Goal: Register for event/course

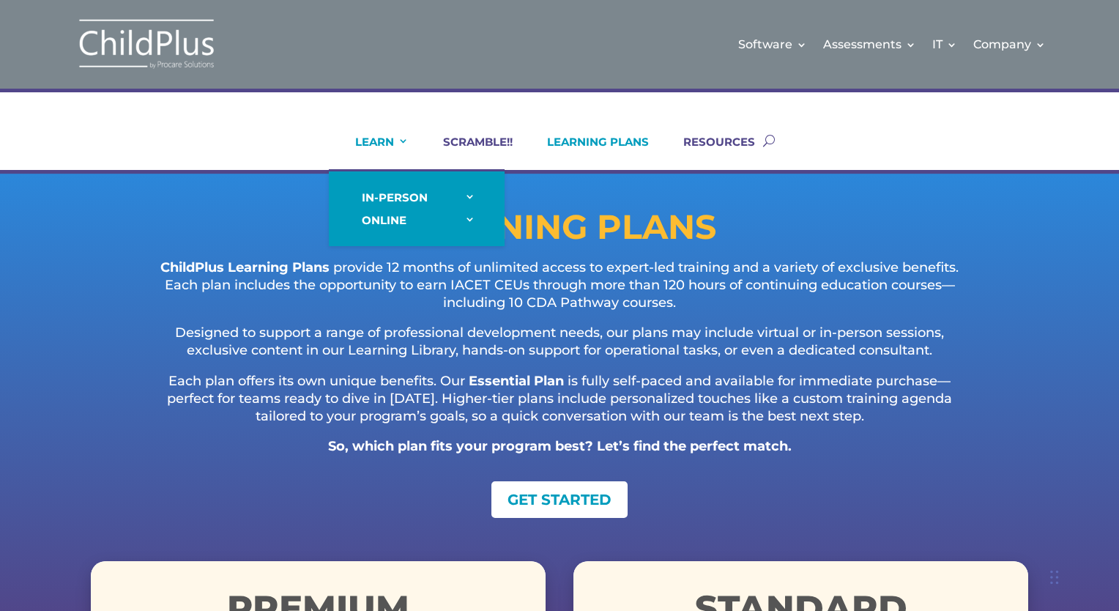
click at [397, 144] on link "LEARN" at bounding box center [373, 152] width 72 height 35
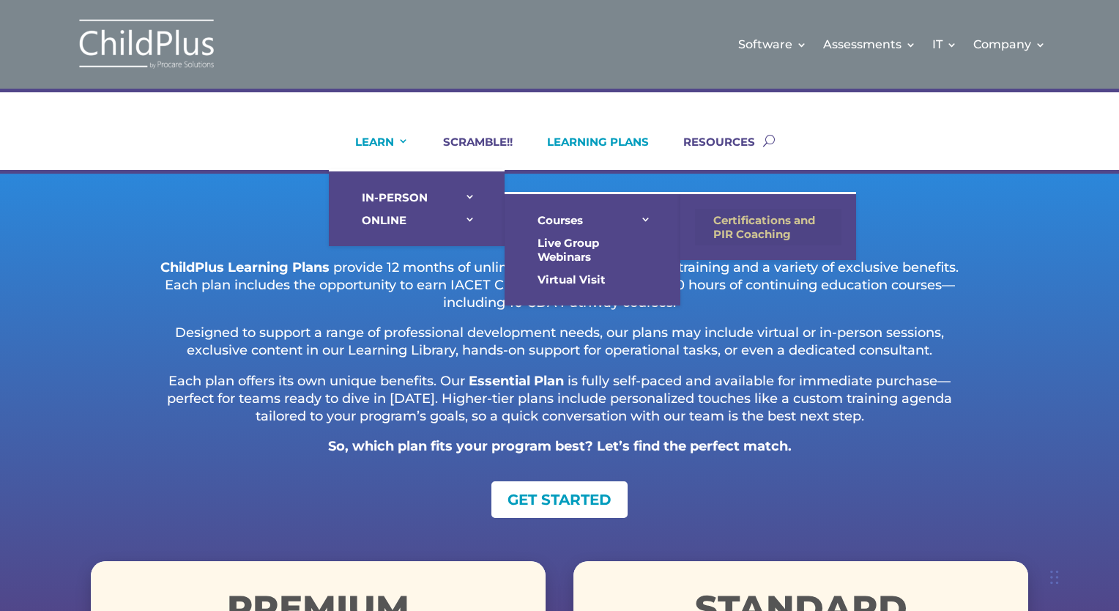
click at [765, 218] on link "Certifications and PIR Coaching" at bounding box center [768, 227] width 146 height 37
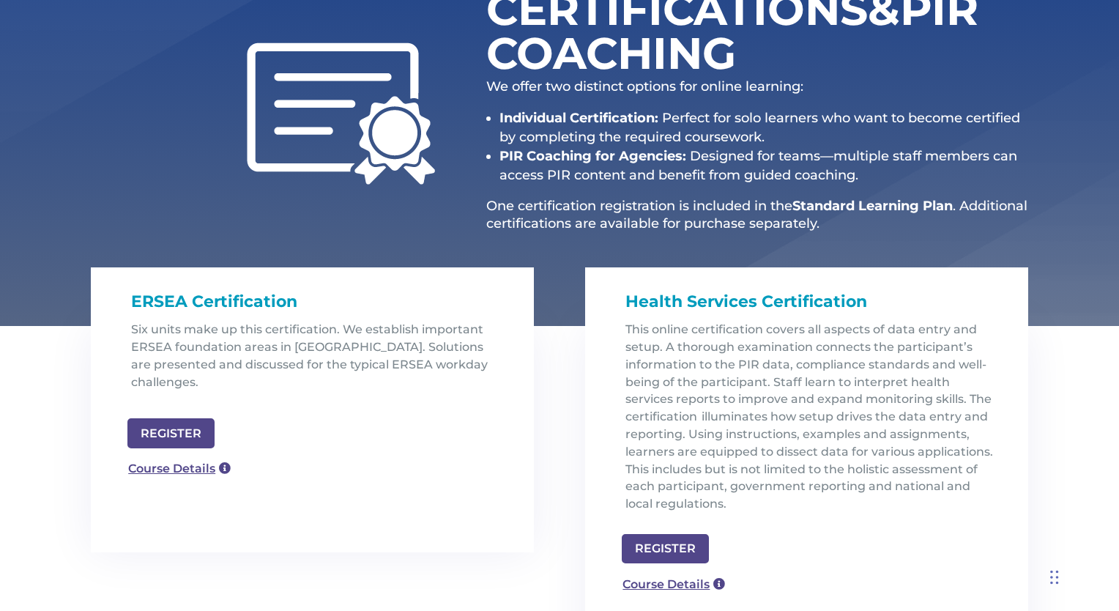
scroll to position [237, 0]
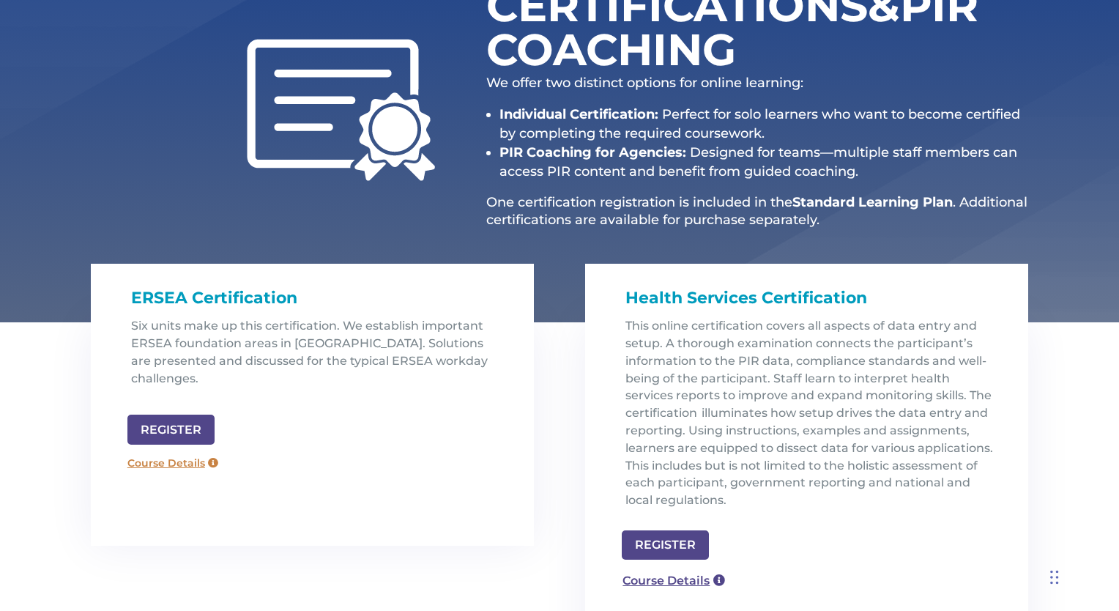
click at [186, 452] on link "Course Details" at bounding box center [172, 463] width 105 height 23
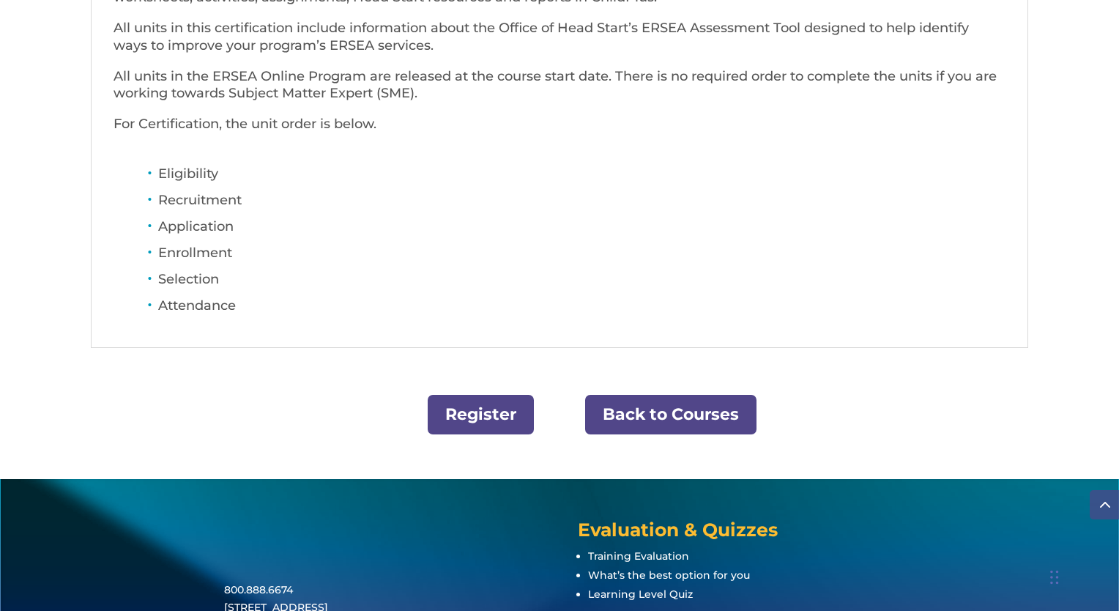
scroll to position [588, 0]
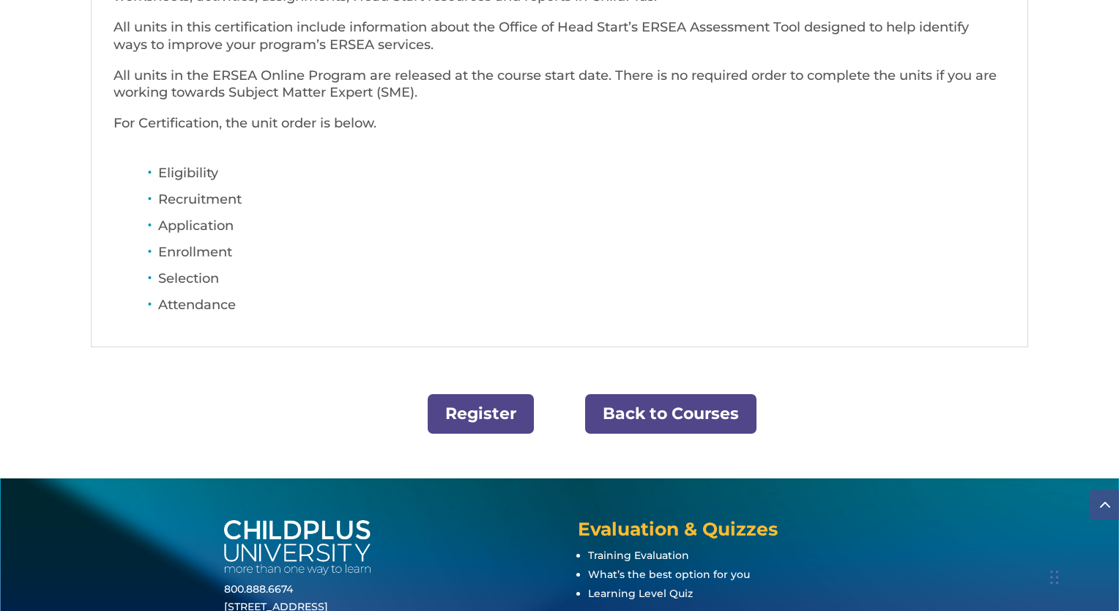
click at [455, 411] on link "Register" at bounding box center [481, 414] width 106 height 40
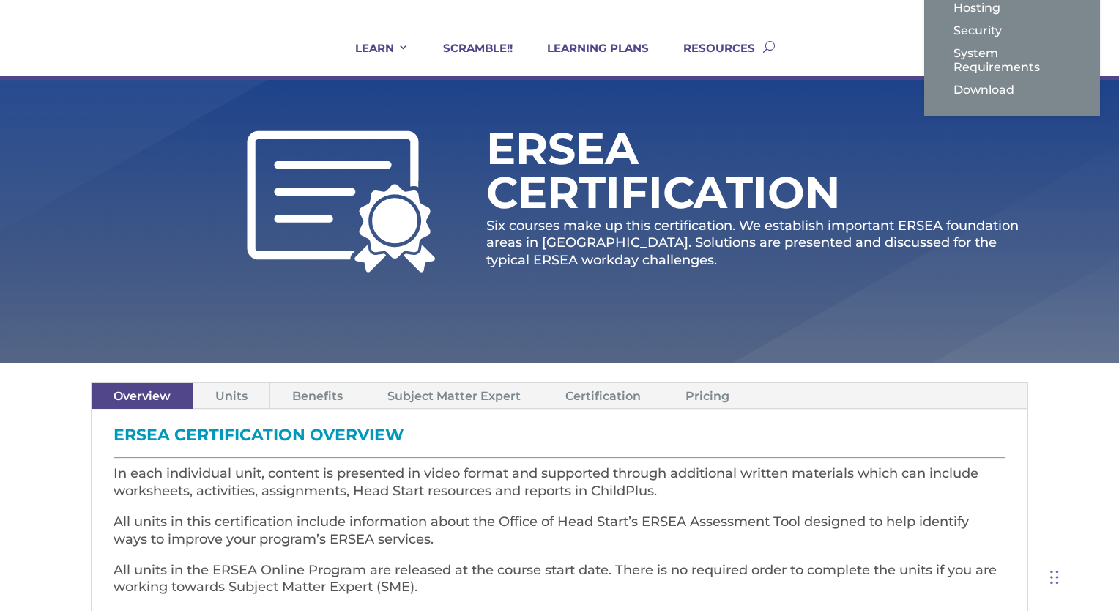
scroll to position [0, 0]
